Goal: Transaction & Acquisition: Purchase product/service

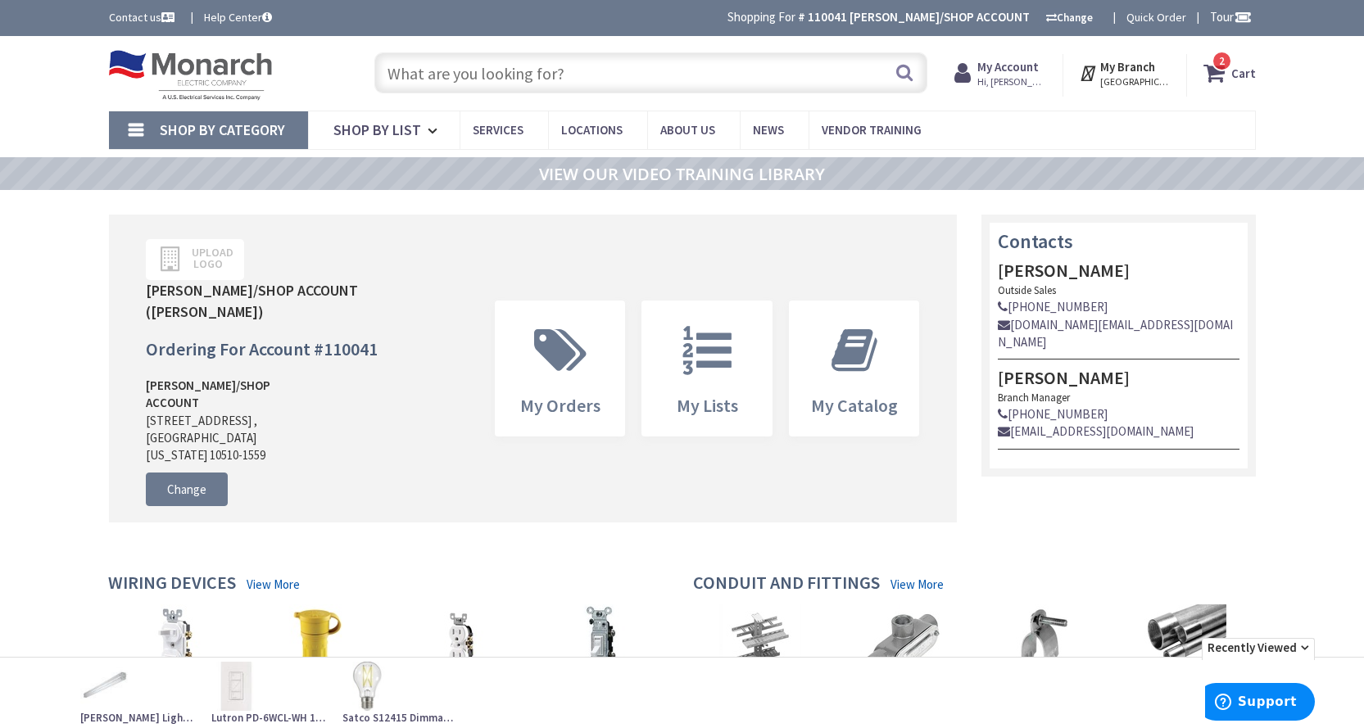
click at [559, 82] on input "text" at bounding box center [650, 72] width 553 height 41
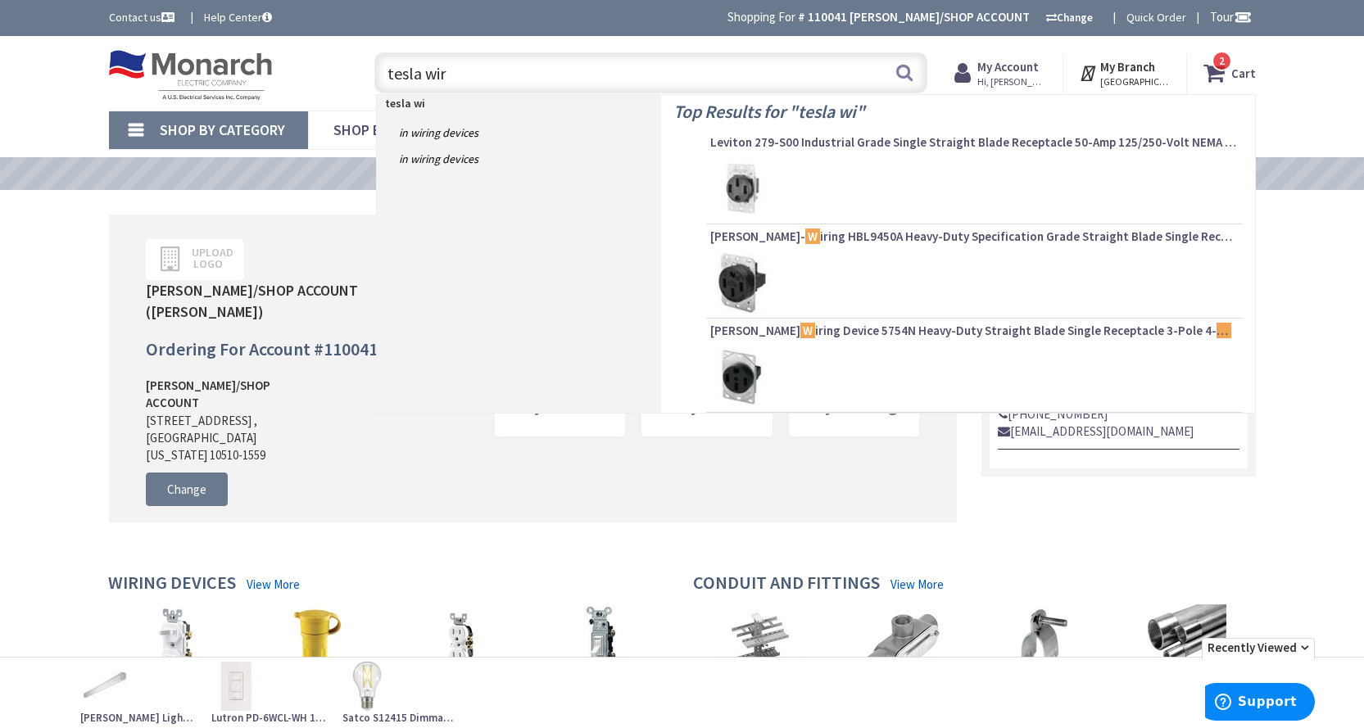
type input "tesla wire"
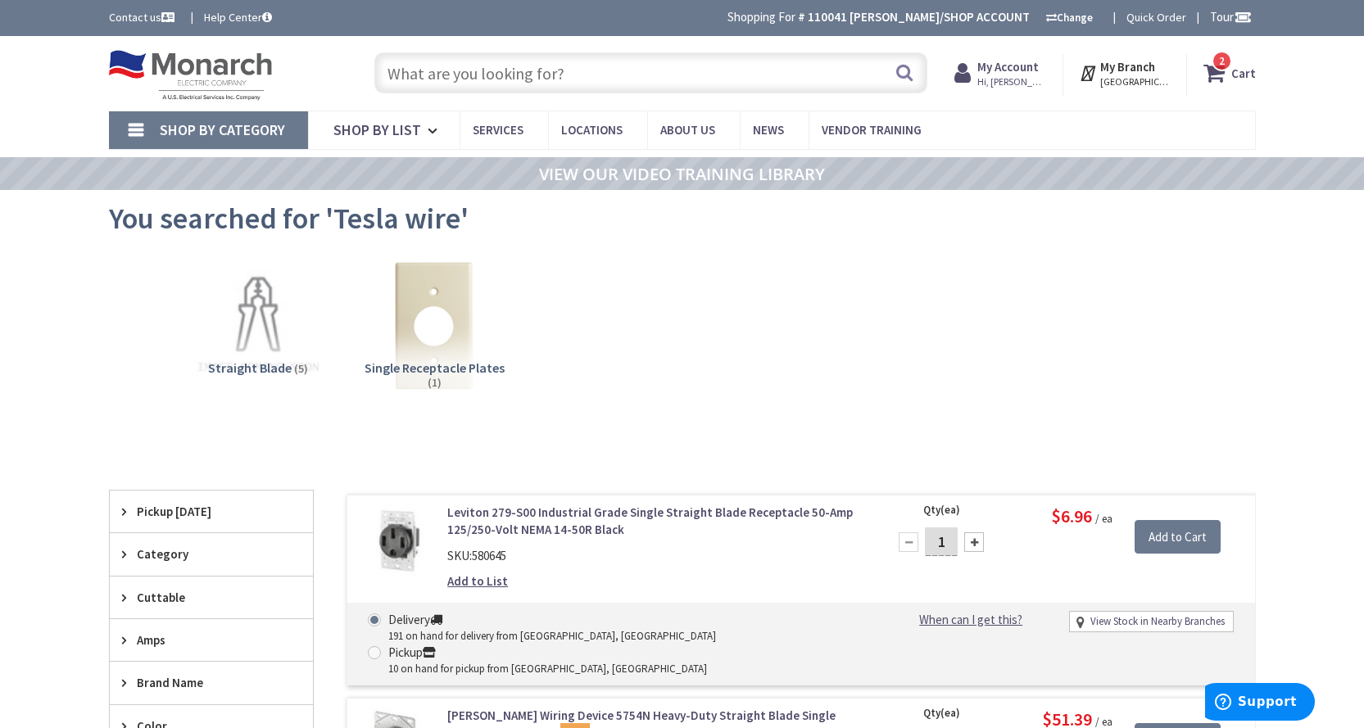
click at [523, 72] on input "text" at bounding box center [650, 72] width 553 height 41
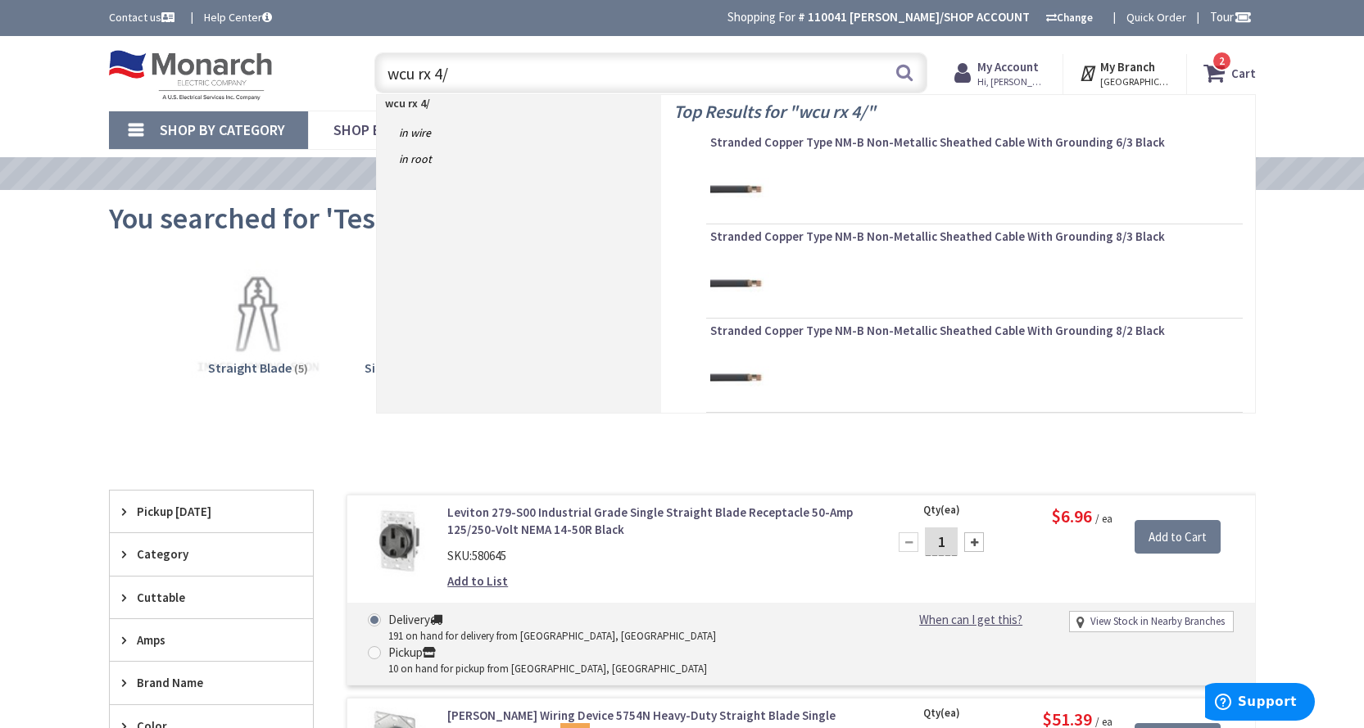
type input "wcu rx 4/3"
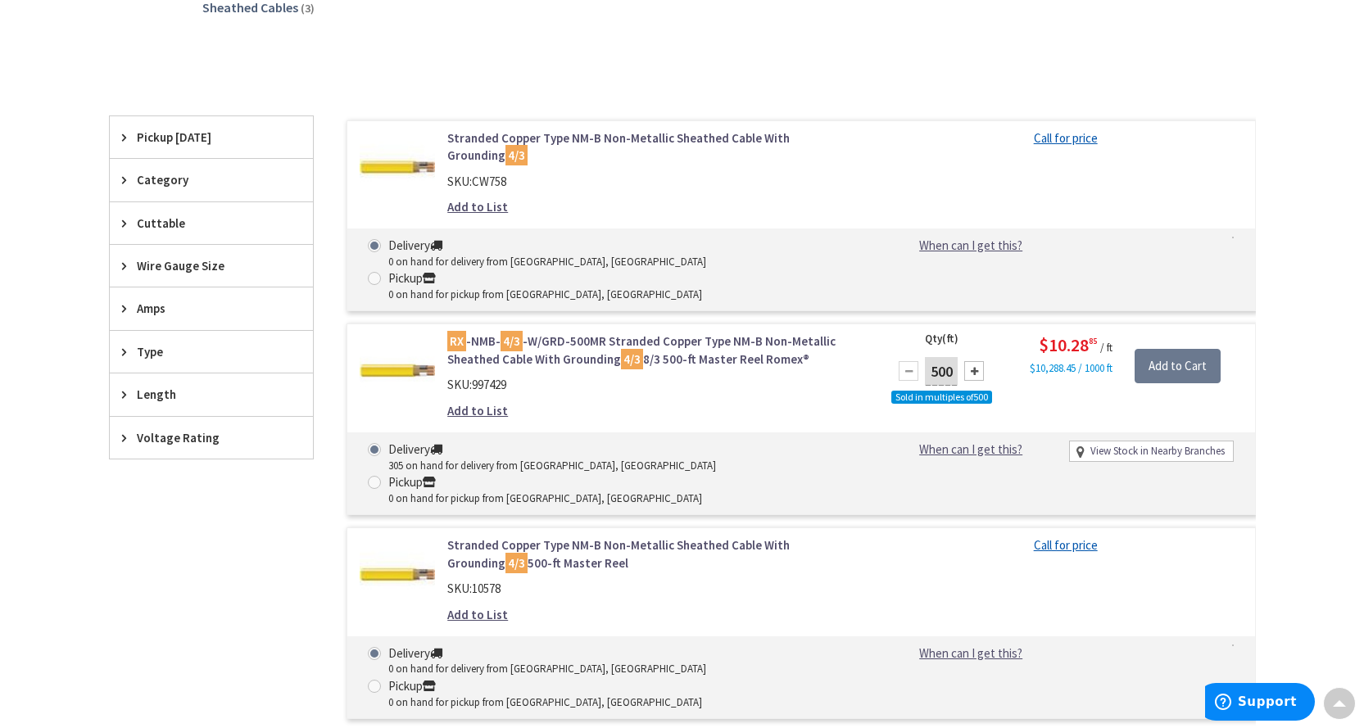
scroll to position [412, 0]
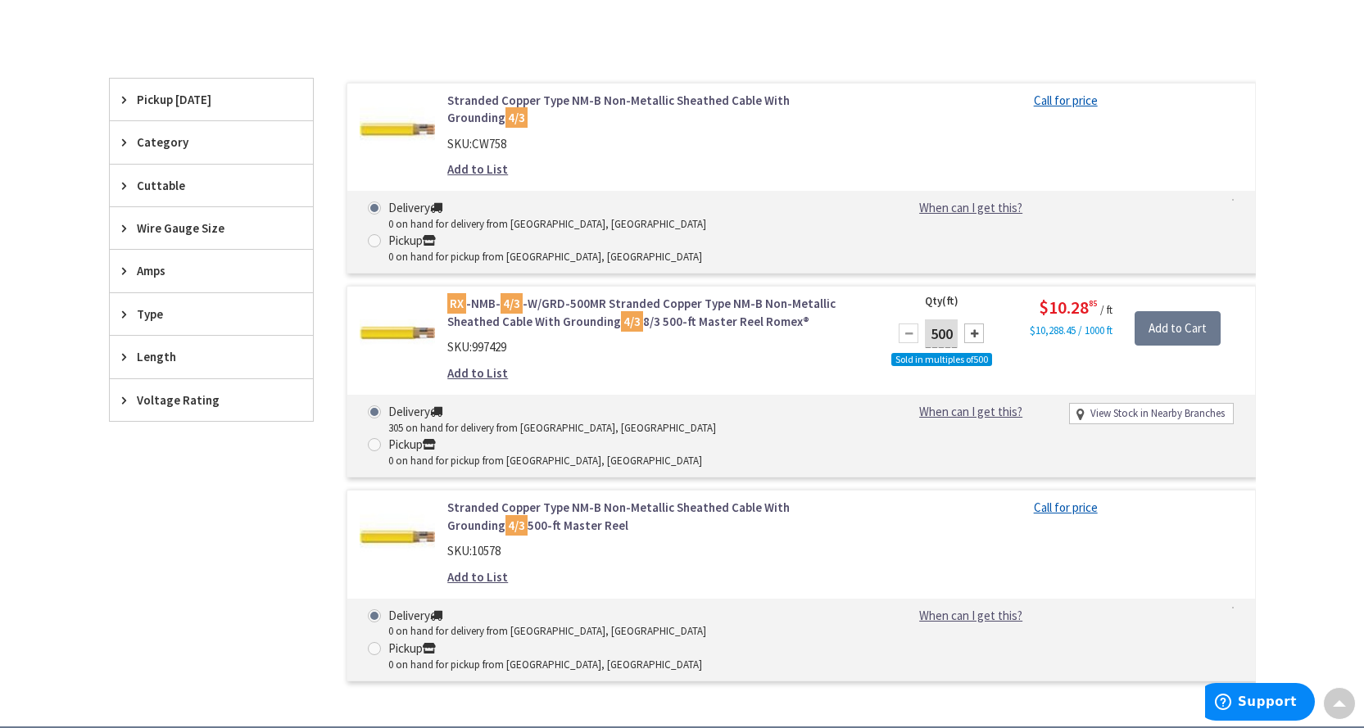
click at [593, 295] on link "RX -NMB- 4/3 -W/GRD-500MR Stranded Copper Type NM-B Non-Metallic Sheathed Cable…" at bounding box center [655, 312] width 417 height 35
